Goal: Task Accomplishment & Management: Manage account settings

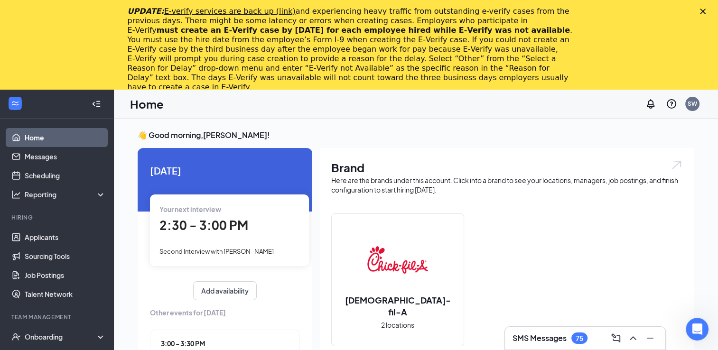
click at [211, 225] on span "2:30 - 3:00 PM" at bounding box center [204, 225] width 89 height 16
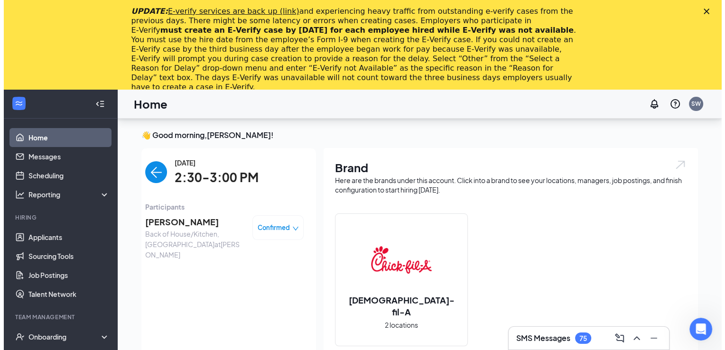
scroll to position [93, 0]
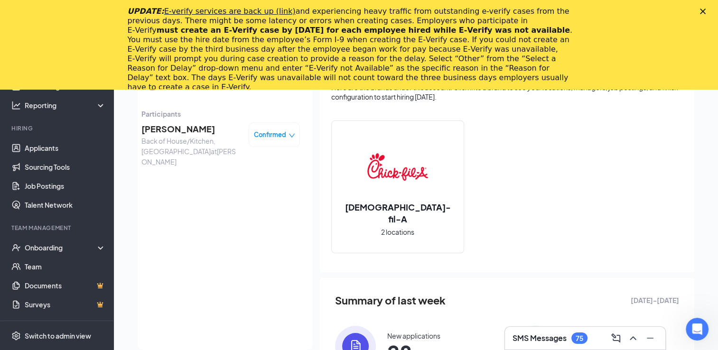
click at [706, 10] on polygon "Close" at bounding box center [703, 12] width 6 height 6
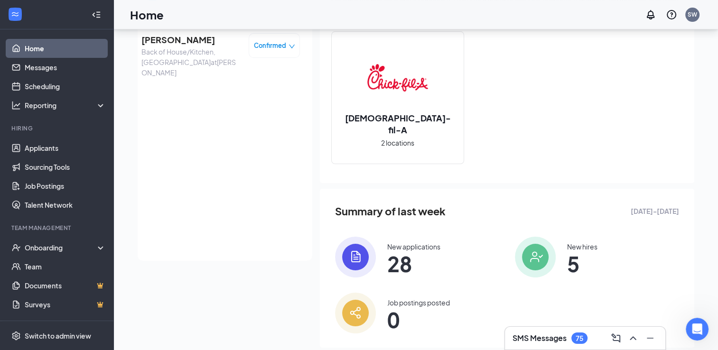
click at [173, 38] on span "[PERSON_NAME]" at bounding box center [191, 39] width 100 height 13
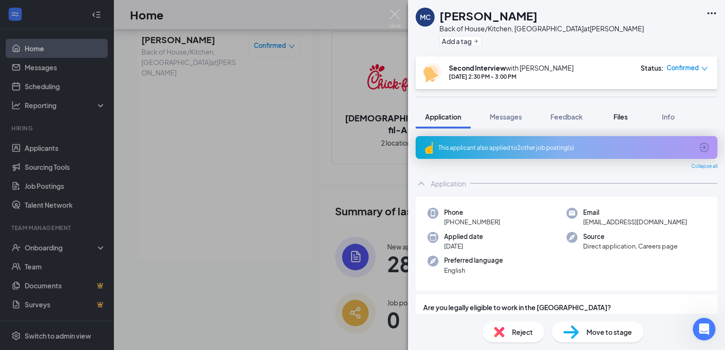
click at [622, 114] on span "Files" at bounding box center [621, 117] width 14 height 9
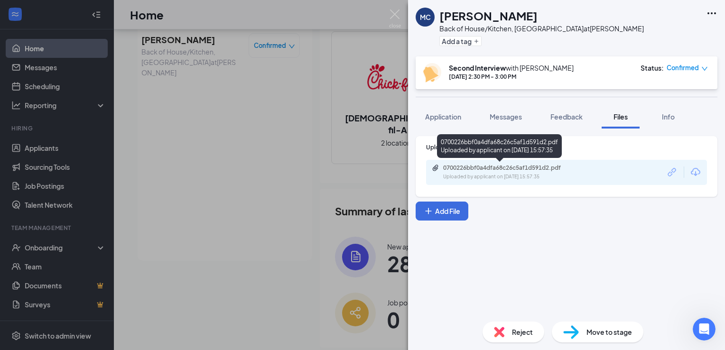
click at [526, 169] on div "0700226bbf0a4dfa68c26c5af1d591d2.pdf" at bounding box center [509, 168] width 133 height 8
